Goal: Contribute content

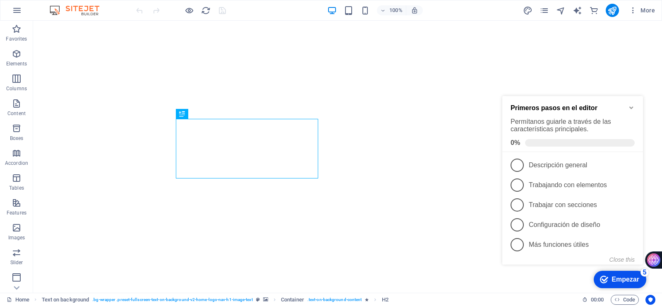
click at [634, 105] on icon "Minimize checklist" at bounding box center [631, 107] width 7 height 7
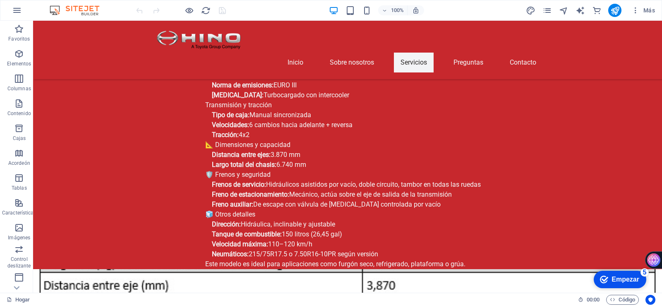
scroll to position [820, 0]
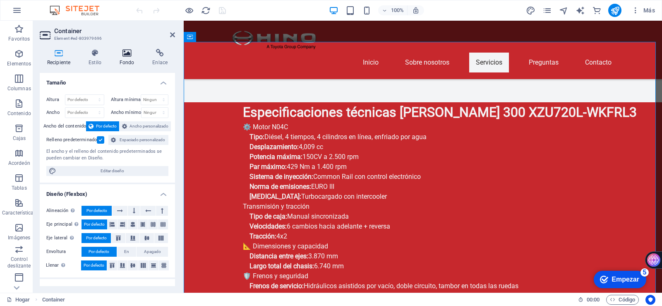
click at [129, 54] on icon at bounding box center [127, 53] width 30 height 8
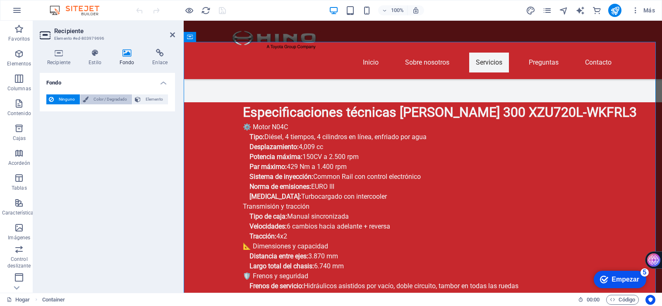
click at [110, 100] on font "Color / Degradado" at bounding box center [110, 99] width 34 height 5
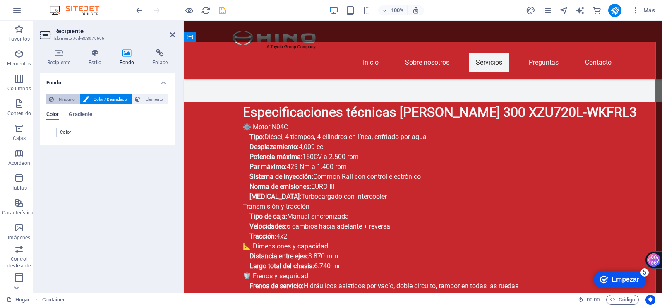
click at [70, 98] on font "Ninguno" at bounding box center [67, 99] width 16 height 5
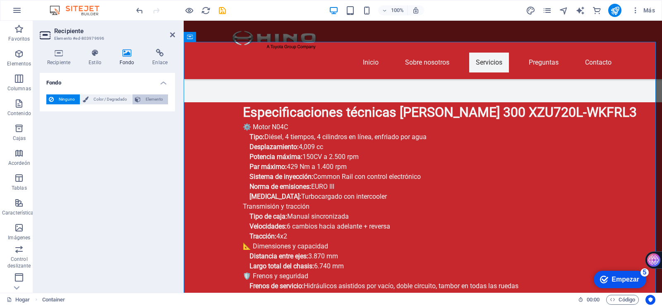
click at [155, 100] on font "Elemento" at bounding box center [154, 99] width 17 height 5
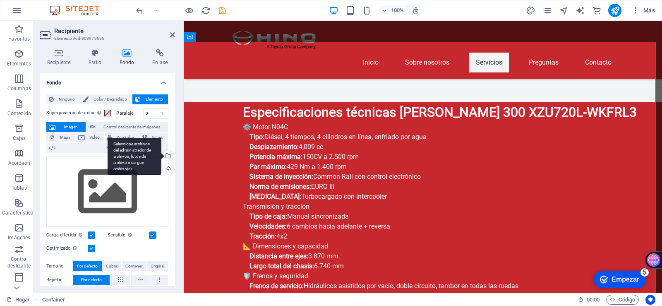
click at [167, 155] on div "Seleccione archivos del administrador de archivos, fotos de archivo o cargue ar…" at bounding box center [167, 156] width 12 height 12
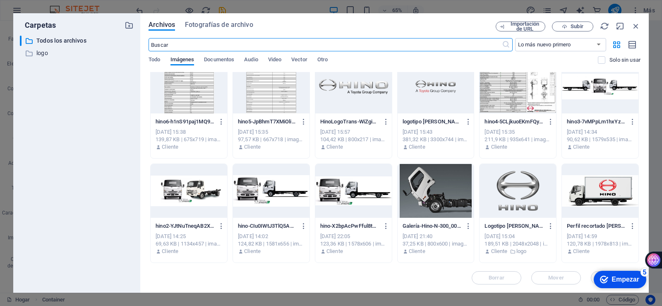
scroll to position [0, 0]
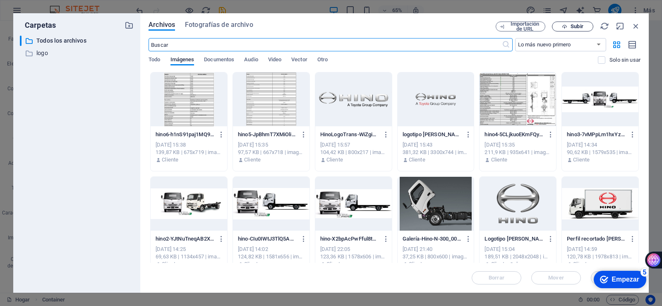
click at [574, 26] on font "Subir" at bounding box center [577, 26] width 12 height 6
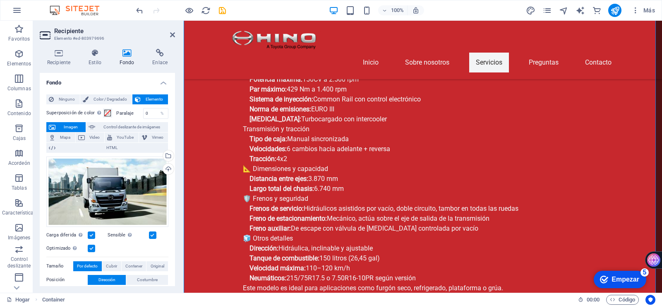
scroll to position [850, 0]
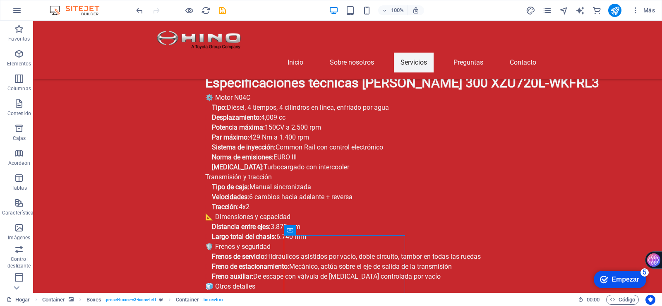
drag, startPoint x: 400, startPoint y: 252, endPoint x: 480, endPoint y: 232, distance: 82.7
drag, startPoint x: 343, startPoint y: 250, endPoint x: 452, endPoint y: 234, distance: 110.1
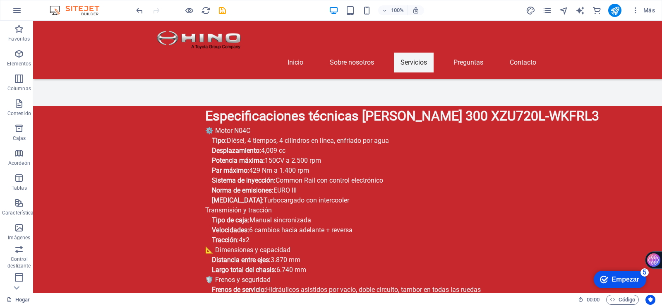
scroll to position [868, 0]
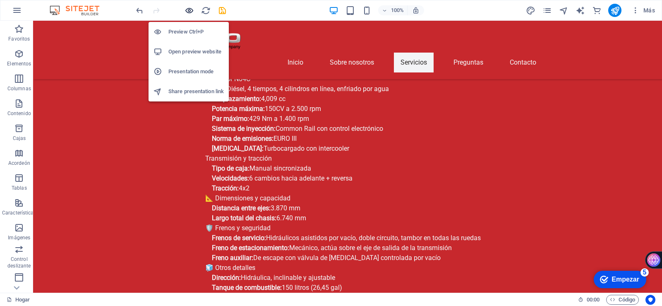
click at [187, 11] on icon "button" at bounding box center [190, 11] width 10 height 10
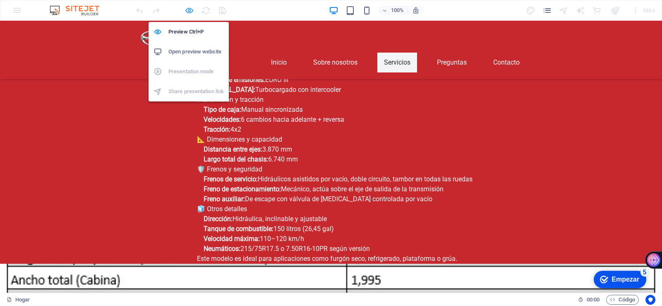
click at [187, 10] on icon "button" at bounding box center [190, 11] width 10 height 10
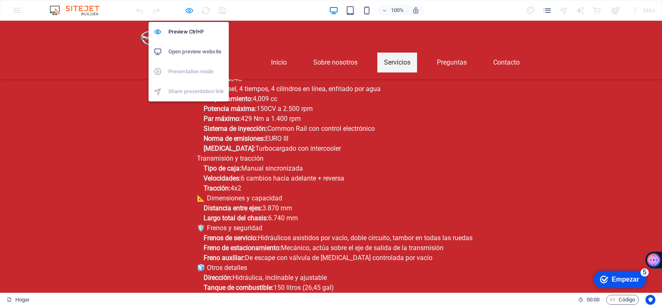
click at [187, 10] on icon "button" at bounding box center [190, 11] width 10 height 10
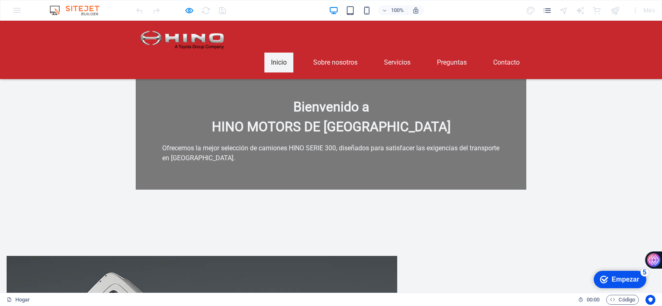
scroll to position [0, 0]
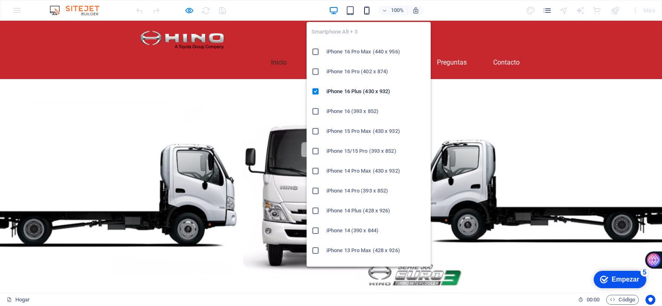
click at [367, 11] on icon "button" at bounding box center [367, 11] width 10 height 10
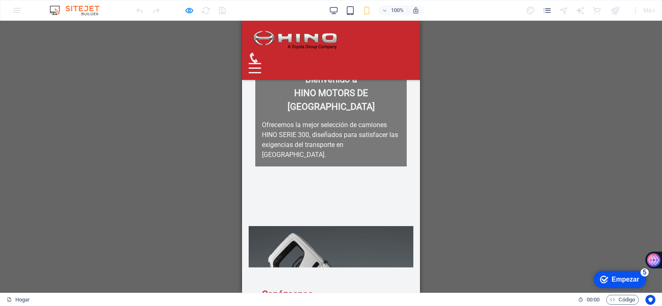
scroll to position [9, 0]
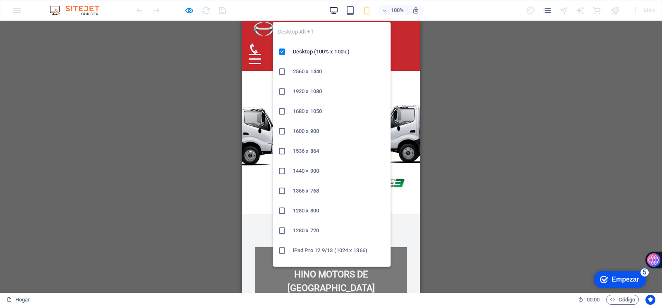
click at [334, 12] on icon "button" at bounding box center [334, 11] width 10 height 10
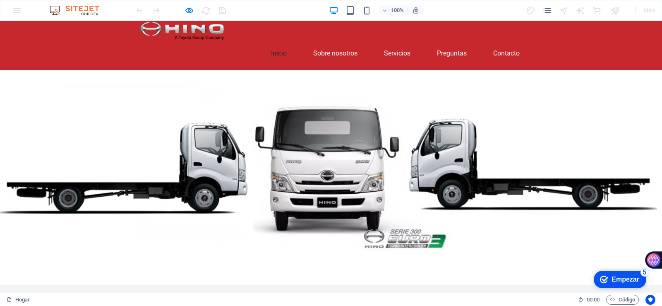
click at [479, 91] on div at bounding box center [331, 177] width 662 height 215
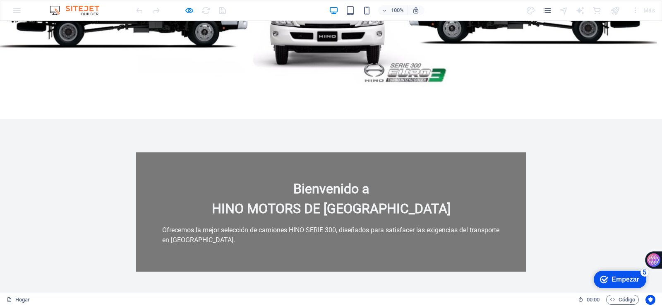
scroll to position [0, 0]
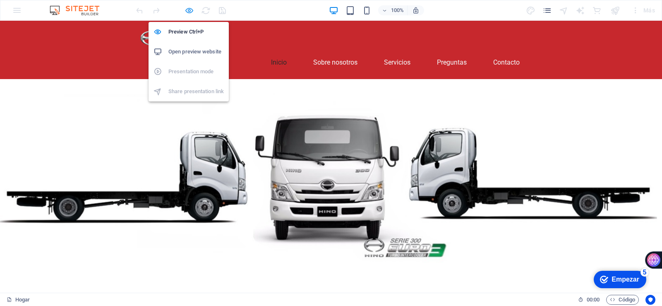
click at [192, 13] on icon "button" at bounding box center [190, 11] width 10 height 10
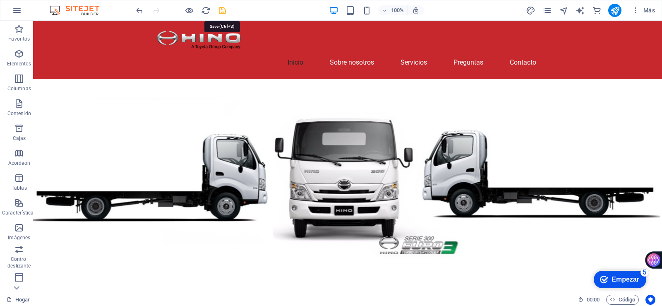
click at [221, 13] on icon "ahorrar" at bounding box center [223, 11] width 10 height 10
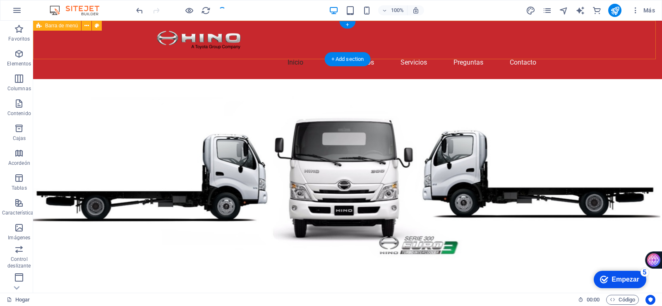
click at [631, 42] on div "Inicio Sobre nosotros Servicios Preguntas Contacto" at bounding box center [347, 50] width 629 height 58
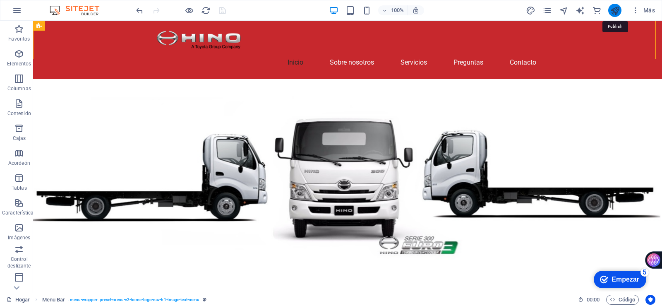
click at [618, 12] on icon "publicar" at bounding box center [615, 11] width 10 height 10
